Goal: Complete application form

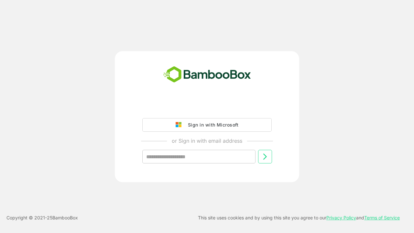
type input "**********"
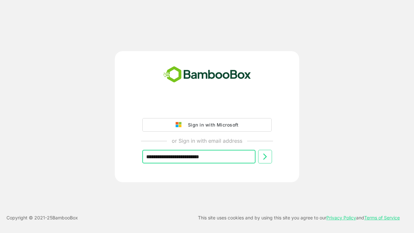
click at [265, 156] on icon at bounding box center [265, 157] width 8 height 8
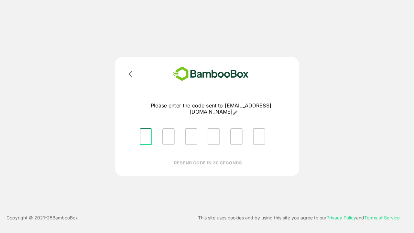
type input "*"
